Goal: Task Accomplishment & Management: Use online tool/utility

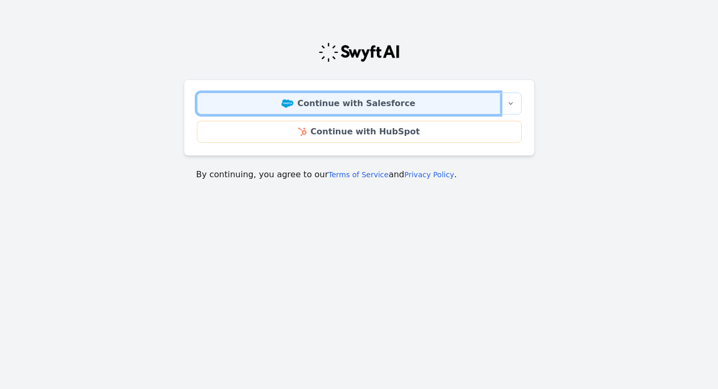
click at [377, 98] on link "Continue with Salesforce" at bounding box center [348, 103] width 303 height 22
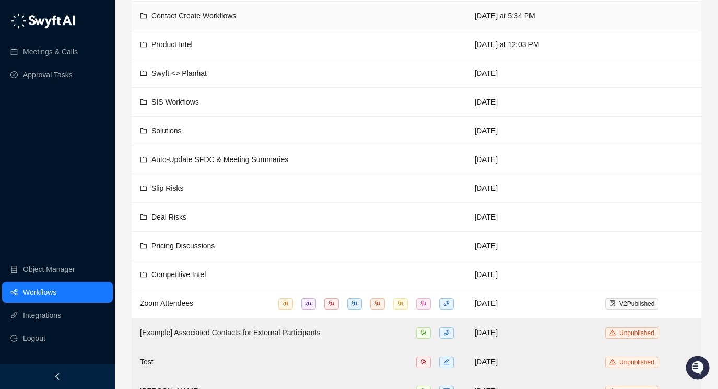
scroll to position [210, 0]
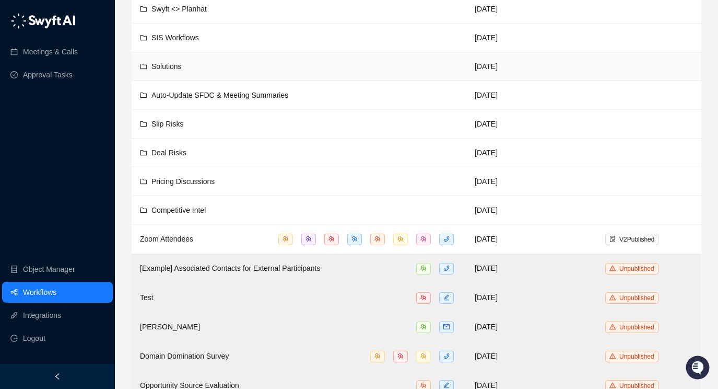
click at [173, 65] on span "Solutions" at bounding box center [166, 66] width 30 height 8
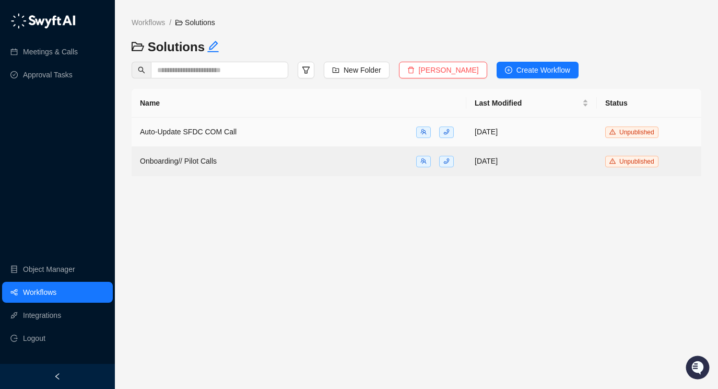
click at [198, 129] on span "Auto-Update SFDC COM Call" at bounding box center [188, 131] width 97 height 8
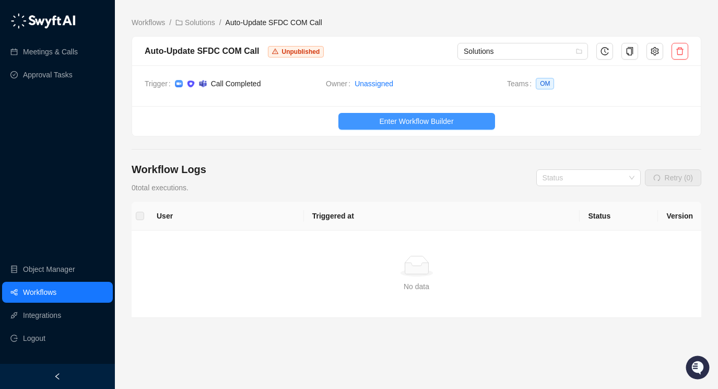
click at [429, 121] on span "Enter Workflow Builder" at bounding box center [416, 120] width 74 height 11
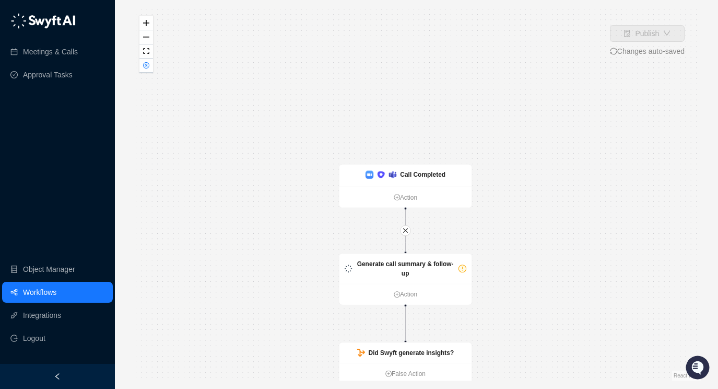
drag, startPoint x: 436, startPoint y: 160, endPoint x: 487, endPoint y: 432, distance: 276.3
click at [487, 388] on html "Meetings & Calls Approval Tasks Object Manager Workflows Integrations Logout Pu…" at bounding box center [359, 194] width 718 height 389
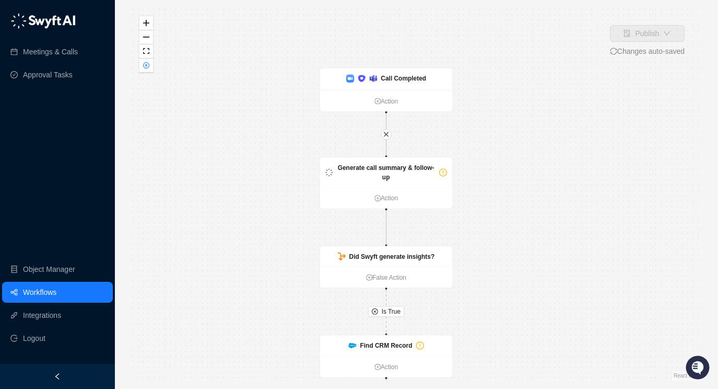
drag, startPoint x: 520, startPoint y: 274, endPoint x: 500, endPoint y: 180, distance: 96.6
click at [500, 180] on div "Is True Is True Call Completed Action Generate call summary & follow-up Action …" at bounding box center [417, 194] width 570 height 372
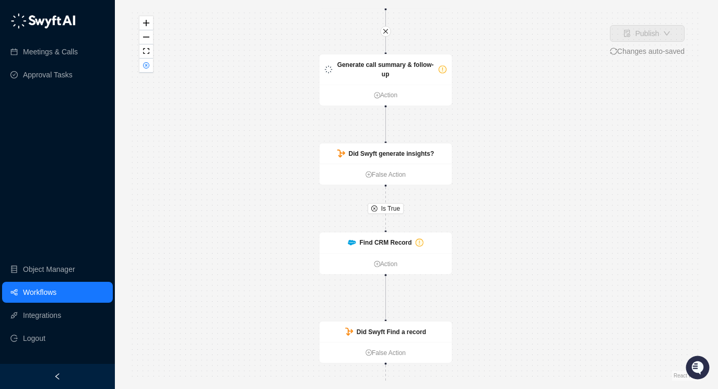
drag, startPoint x: 511, startPoint y: 234, endPoint x: 510, endPoint y: 128, distance: 105.5
click at [510, 128] on div "Is True Is True Call Completed Action Generate call summary & follow-up Action …" at bounding box center [417, 194] width 570 height 372
click at [404, 74] on div "Generate call summary & follow-up" at bounding box center [384, 67] width 99 height 19
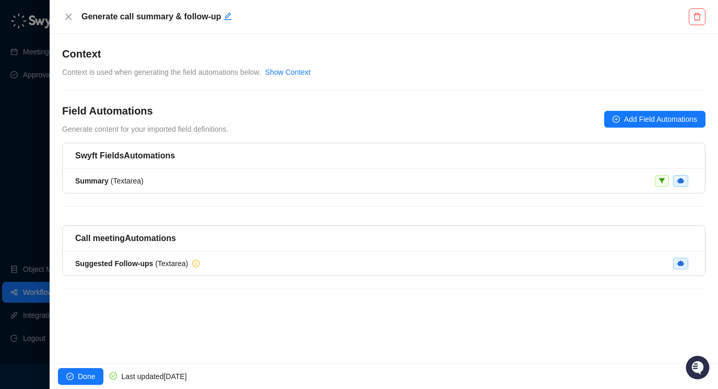
click at [35, 141] on div at bounding box center [359, 194] width 718 height 389
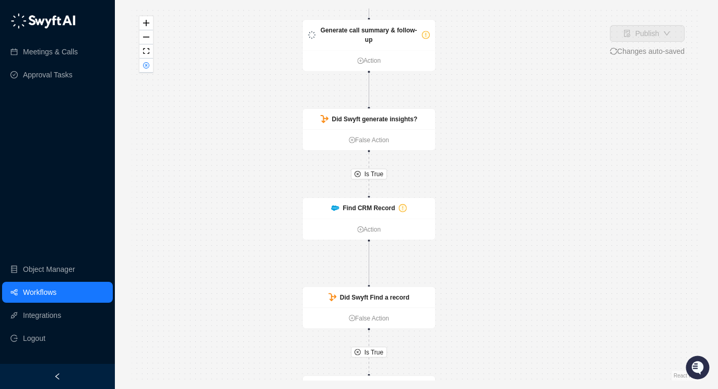
drag, startPoint x: 535, startPoint y: 261, endPoint x: 483, endPoint y: 149, distance: 122.9
click at [483, 149] on div "Is True Is True Call Completed Action Generate call summary & follow-up Action …" at bounding box center [417, 194] width 570 height 372
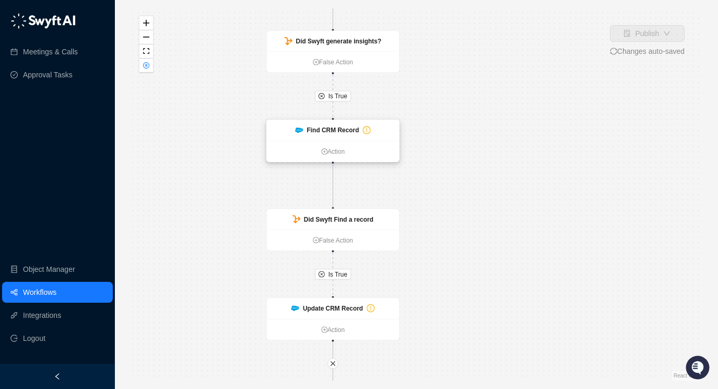
click at [343, 131] on strong "Find CRM Record" at bounding box center [333, 129] width 52 height 7
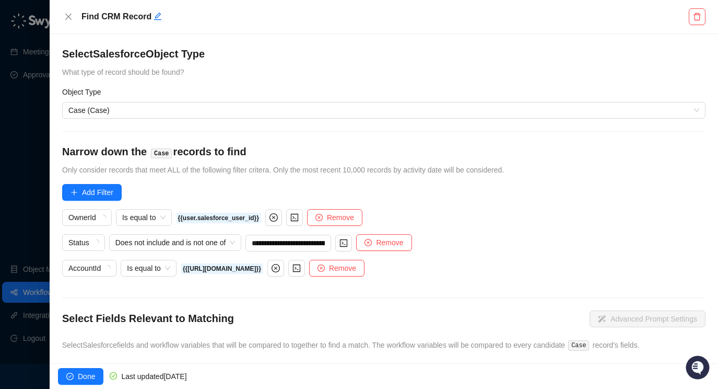
click at [36, 136] on div at bounding box center [359, 194] width 718 height 389
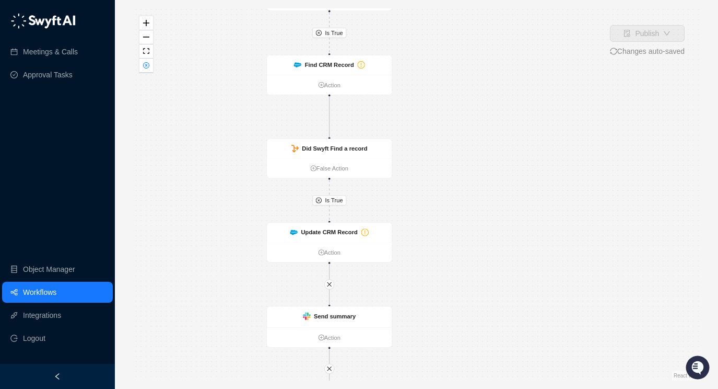
drag, startPoint x: 432, startPoint y: 219, endPoint x: 423, endPoint y: 148, distance: 71.7
click at [423, 147] on div "Is True Is True Call Completed Action Generate call summary & follow-up Action …" at bounding box center [417, 194] width 570 height 372
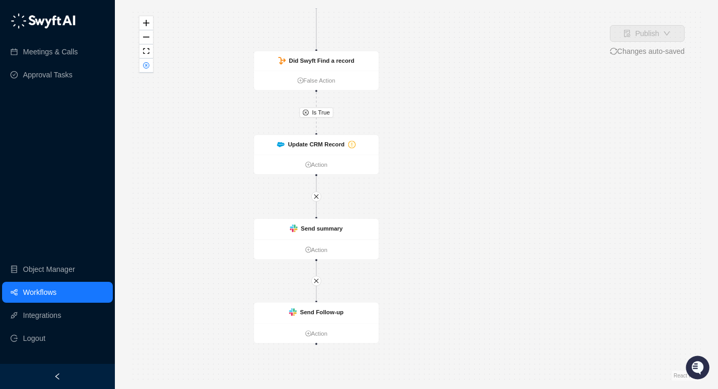
drag, startPoint x: 505, startPoint y: 190, endPoint x: 492, endPoint y: 99, distance: 91.8
click at [491, 99] on div "Is True Is True Call Completed Action Generate call summary & follow-up Action …" at bounding box center [417, 194] width 570 height 372
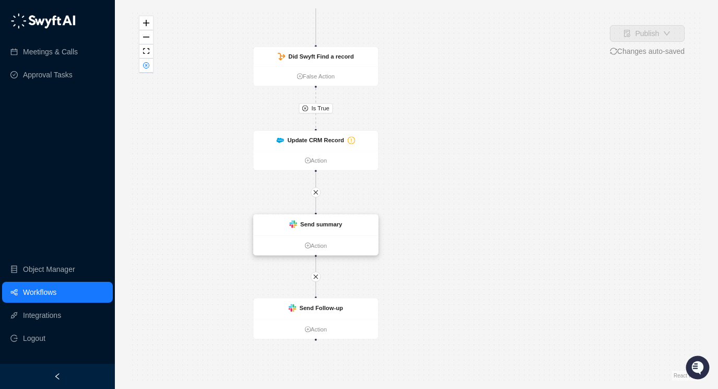
click at [338, 238] on ul "Action" at bounding box center [315, 245] width 125 height 20
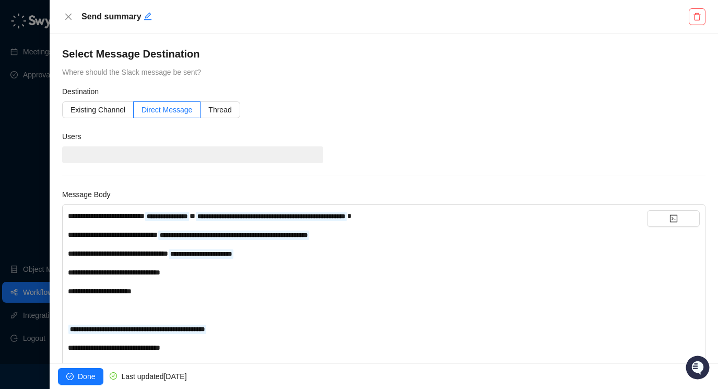
click at [17, 182] on div at bounding box center [359, 194] width 718 height 389
